Goal: Transaction & Acquisition: Purchase product/service

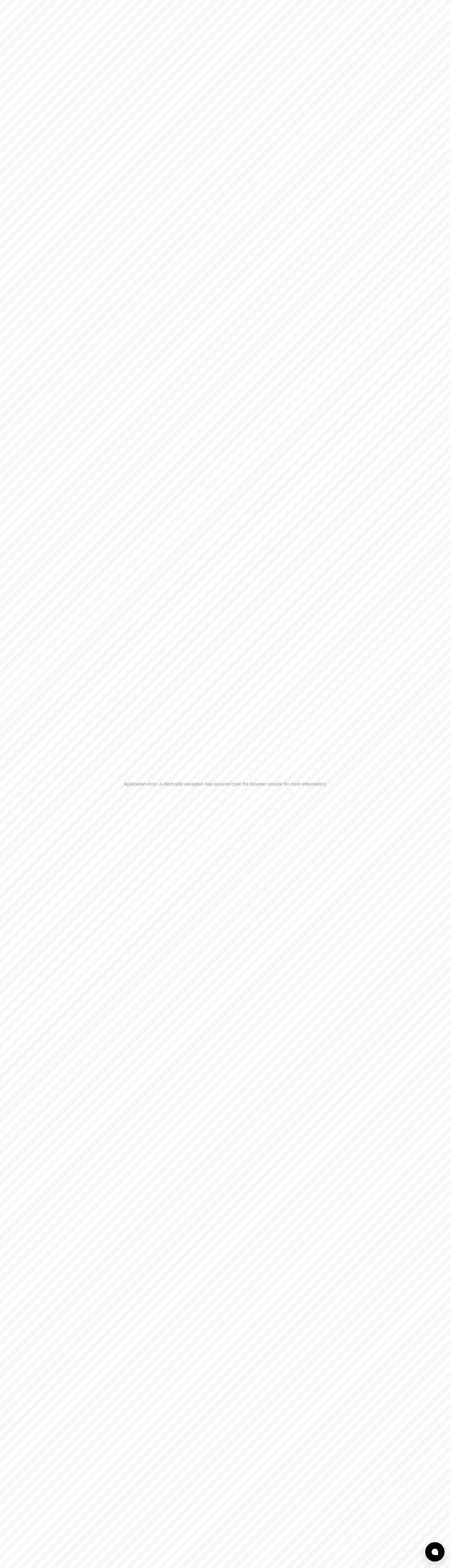
click at [120, 5] on div "Application error: a client-side exception has occurred (see the browser consol…" at bounding box center [225, 784] width 451 height 1568
click at [434, 451] on div "Application error: a client-side exception has occurred (see the browser consol…" at bounding box center [225, 784] width 451 height 1568
click at [228, 1568] on html "Application error: a client-side exception has occurred (see the browser consol…" at bounding box center [225, 784] width 451 height 1568
click at [15, 1411] on div "Application error: a client-side exception has occurred (see the browser consol…" at bounding box center [225, 784] width 451 height 1568
